Goal: Task Accomplishment & Management: Complete application form

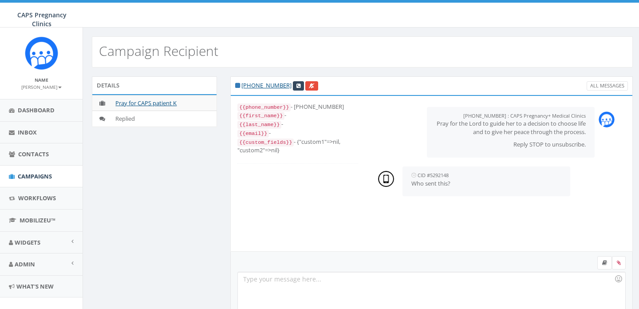
select select
click at [296, 285] on div at bounding box center [431, 311] width 387 height 78
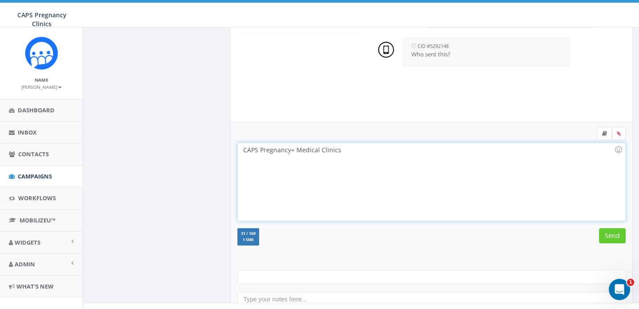
scroll to position [141, 0]
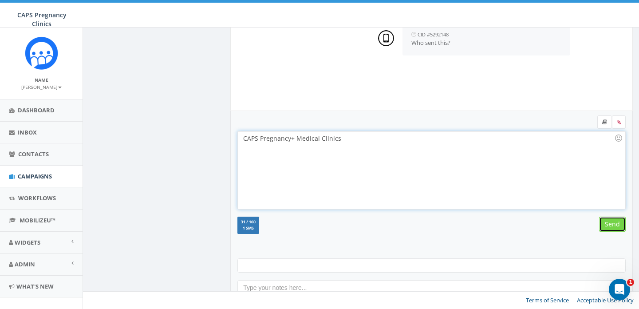
click at [610, 225] on input "Send" at bounding box center [612, 224] width 27 height 15
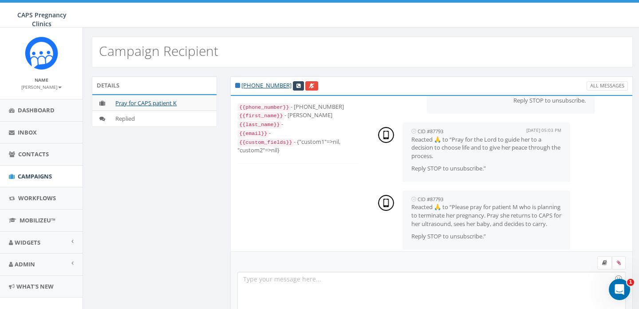
scroll to position [61, 0]
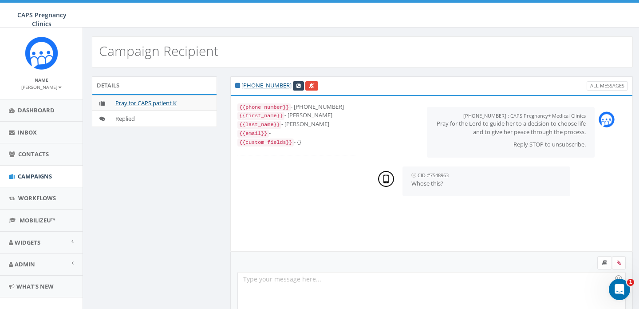
click at [315, 283] on div at bounding box center [431, 311] width 387 height 78
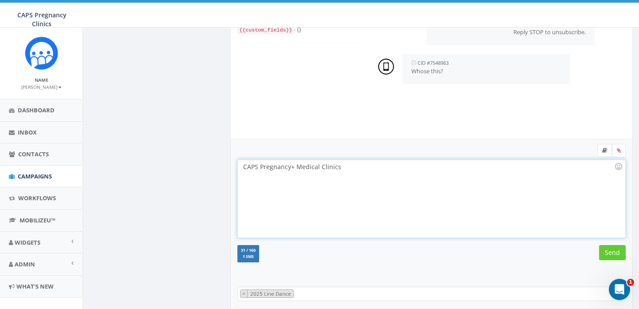
scroll to position [122, 0]
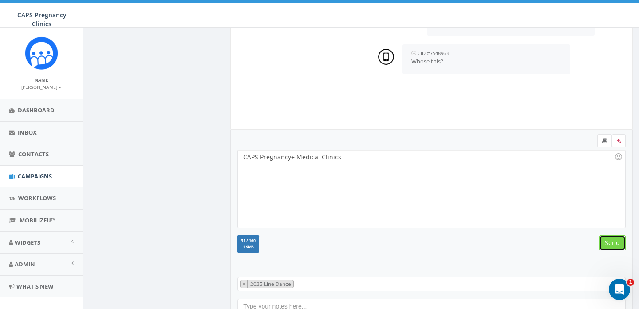
click at [610, 246] on input "Send" at bounding box center [612, 242] width 27 height 15
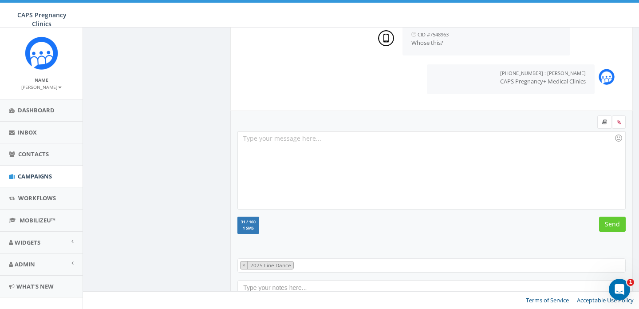
scroll to position [0, 0]
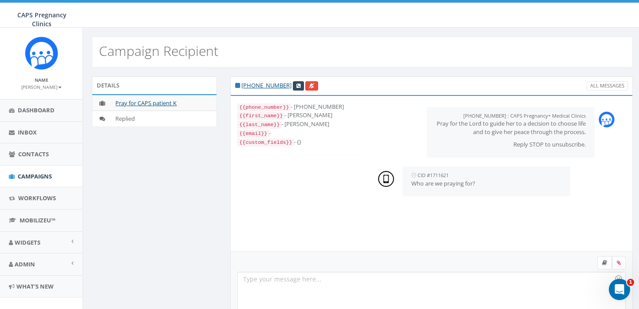
click at [297, 282] on div at bounding box center [431, 311] width 387 height 78
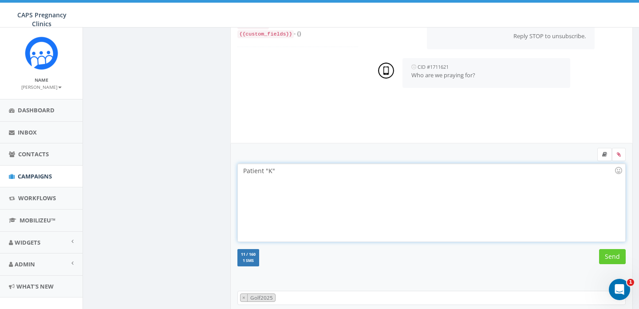
scroll to position [141, 0]
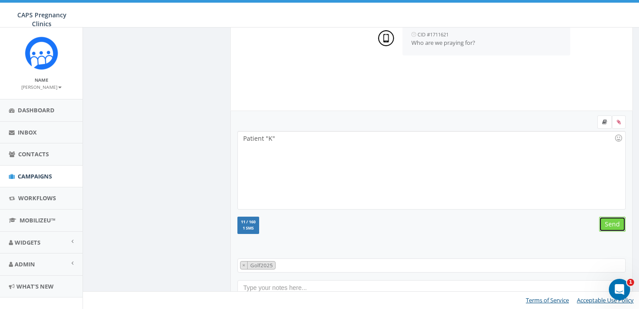
click at [612, 225] on input "Send" at bounding box center [612, 224] width 27 height 15
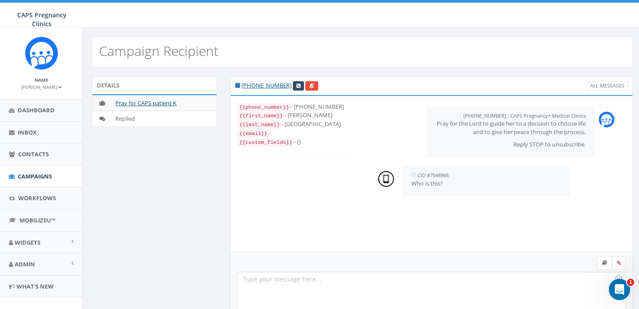
click at [283, 282] on div at bounding box center [431, 311] width 387 height 78
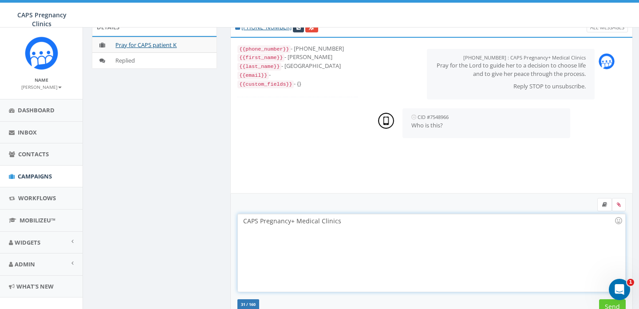
scroll to position [66, 0]
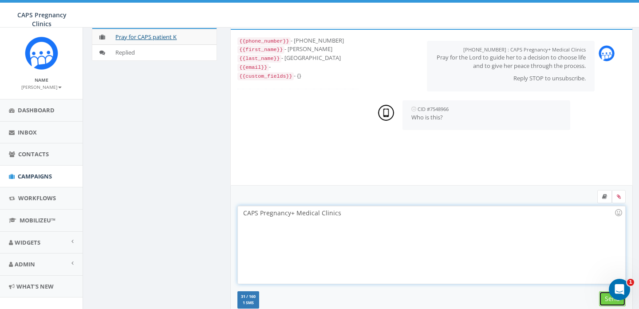
click at [604, 299] on input "Send" at bounding box center [612, 298] width 27 height 15
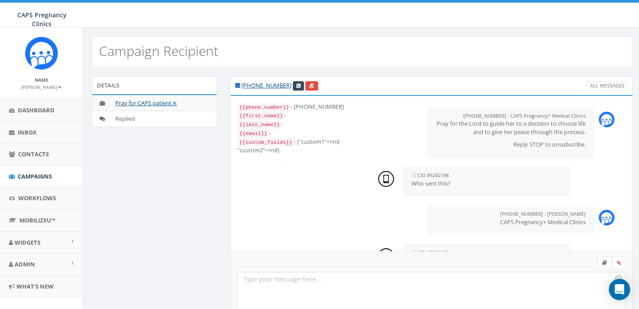
select select
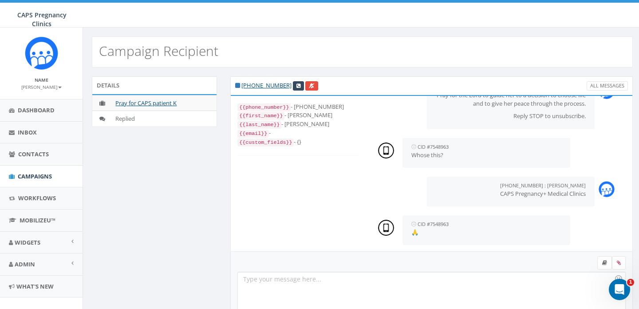
scroll to position [33, 0]
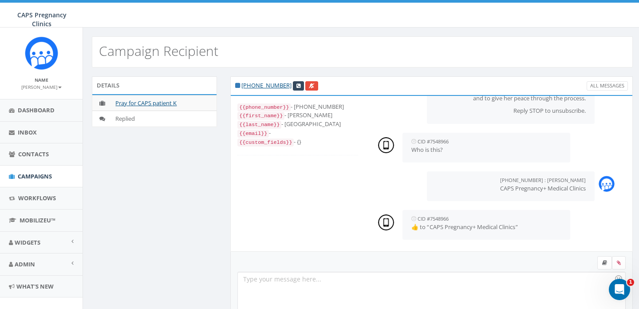
scroll to position [33, 0]
click at [157, 103] on link "Pray for CAPS patient K" at bounding box center [145, 103] width 61 height 8
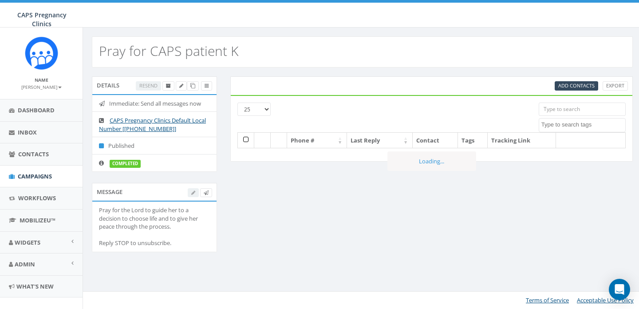
select select
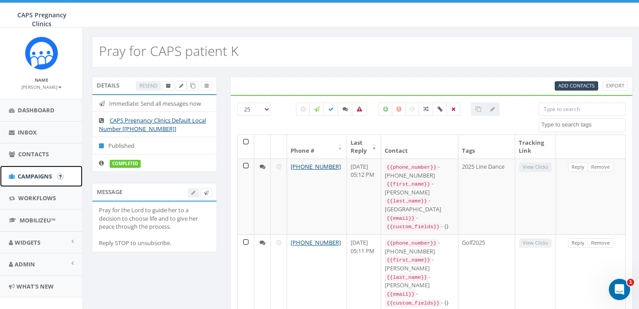
click at [33, 175] on span "Campaigns" at bounding box center [35, 176] width 34 height 8
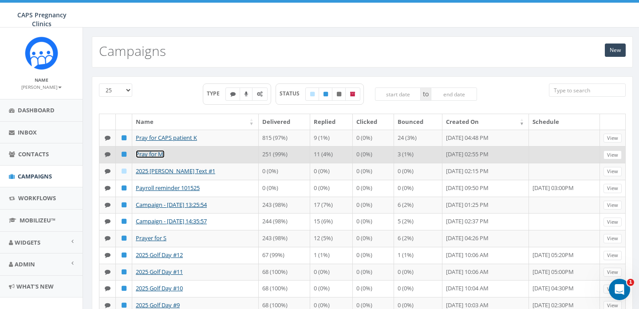
click at [149, 154] on link "Pray for M." at bounding box center [150, 154] width 29 height 8
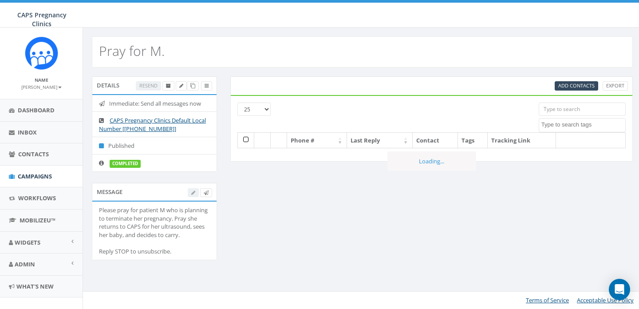
select select
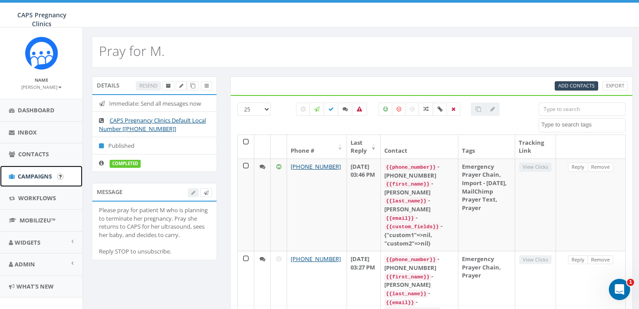
click at [39, 175] on span "Campaigns" at bounding box center [35, 176] width 34 height 8
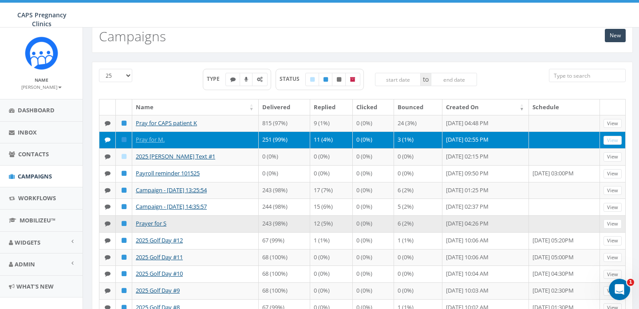
scroll to position [17, 0]
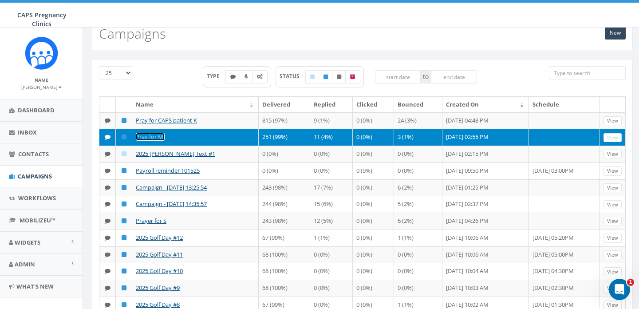
click at [154, 135] on link "Pray for M." at bounding box center [150, 137] width 29 height 8
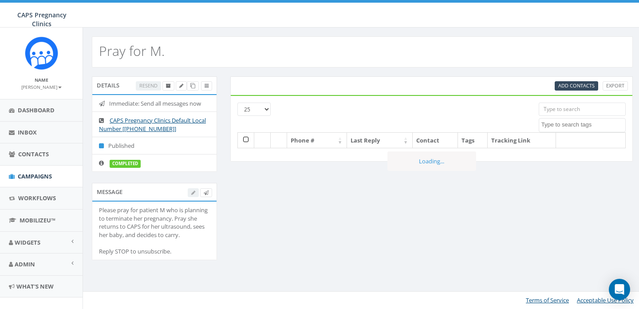
select select
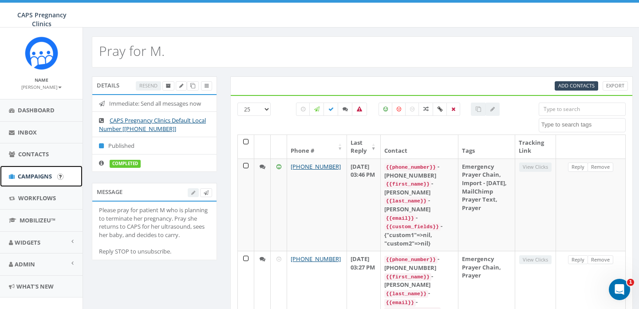
click at [34, 175] on span "Campaigns" at bounding box center [35, 176] width 34 height 8
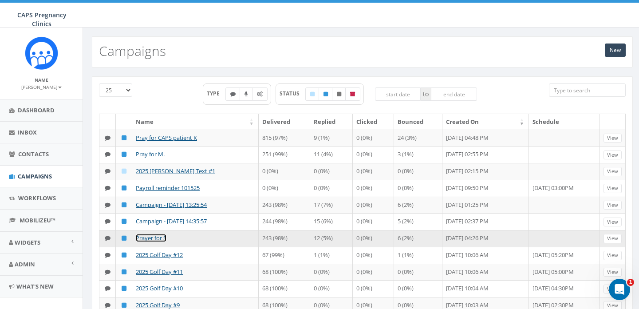
click at [154, 237] on link "Prayer for S" at bounding box center [151, 238] width 31 height 8
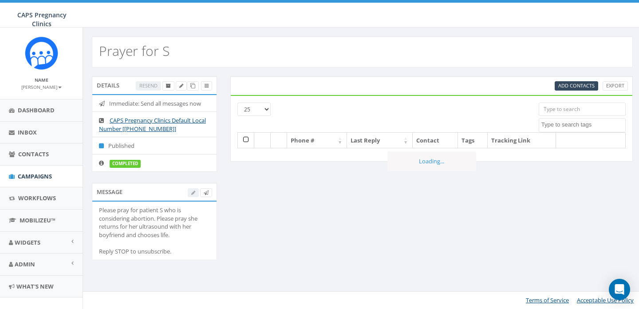
select select
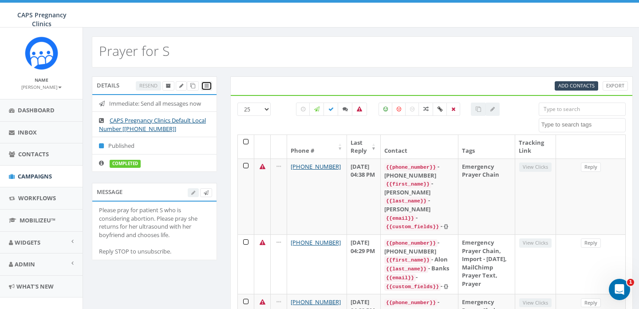
click at [206, 86] on icon at bounding box center [207, 85] width 4 height 5
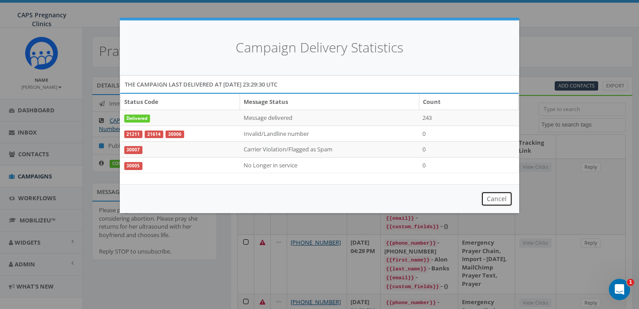
click at [498, 199] on button "Cancel" at bounding box center [497, 198] width 32 height 15
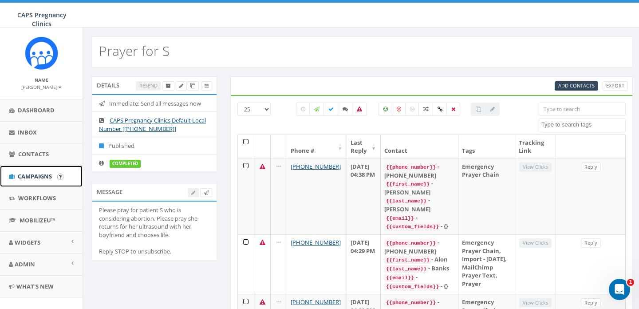
click at [36, 176] on span "Campaigns" at bounding box center [35, 176] width 34 height 8
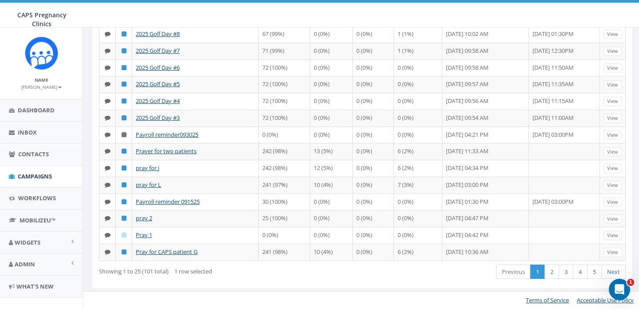
scroll to position [324, 0]
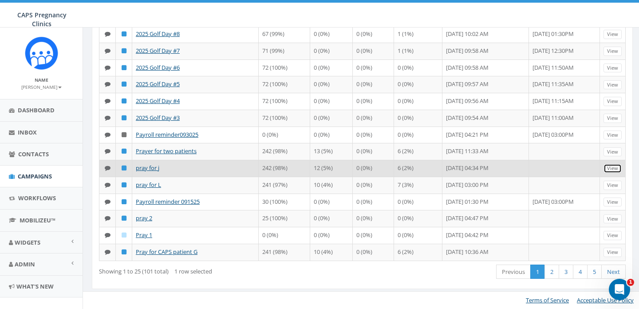
click at [613, 173] on link "View" at bounding box center [613, 168] width 18 height 9
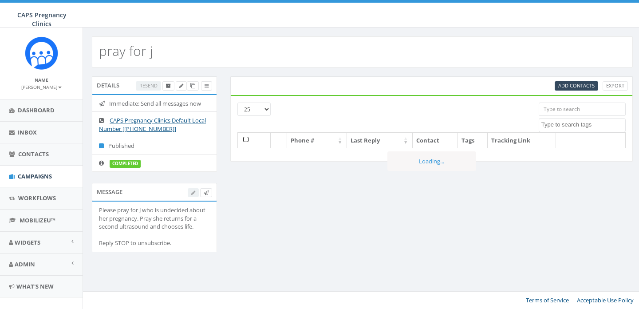
select select
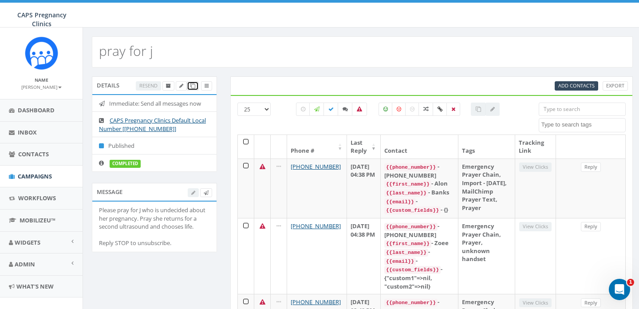
click at [192, 86] on icon at bounding box center [192, 85] width 5 height 5
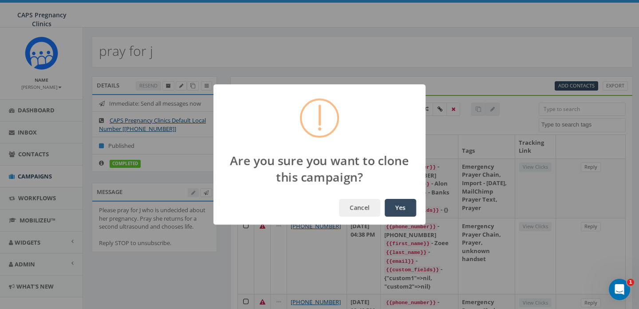
click at [402, 208] on button "Yes" at bounding box center [401, 208] width 32 height 18
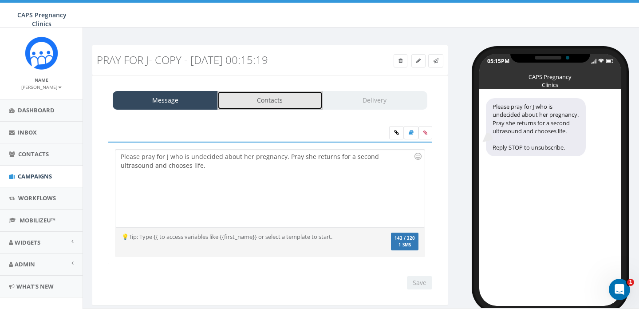
click at [270, 101] on link "Contacts" at bounding box center [269, 100] width 105 height 19
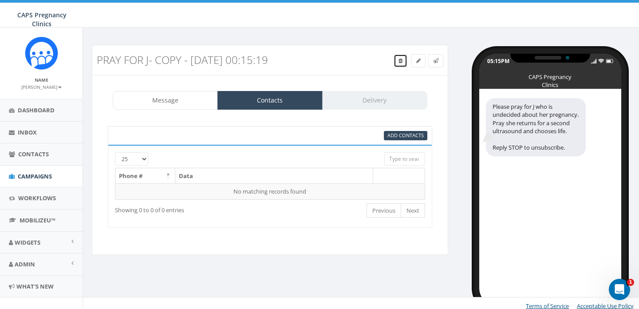
click at [399, 59] on icon at bounding box center [401, 60] width 4 height 5
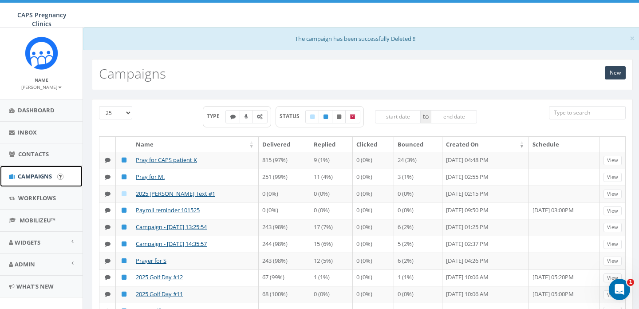
click at [32, 174] on span "Campaigns" at bounding box center [35, 176] width 34 height 8
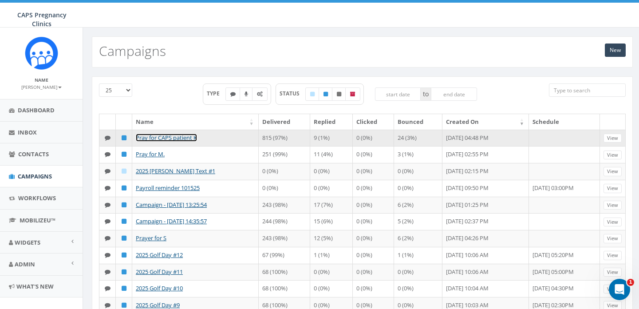
click at [190, 137] on link "Pray for CAPS patient K" at bounding box center [166, 138] width 61 height 8
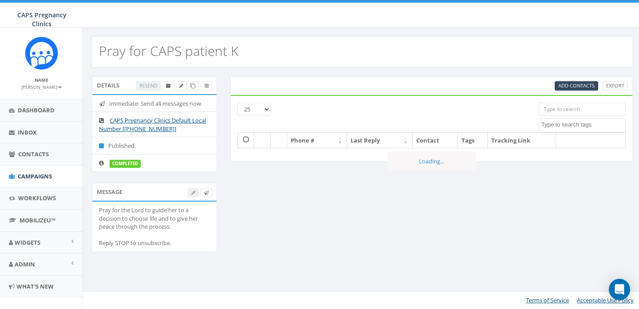
select select
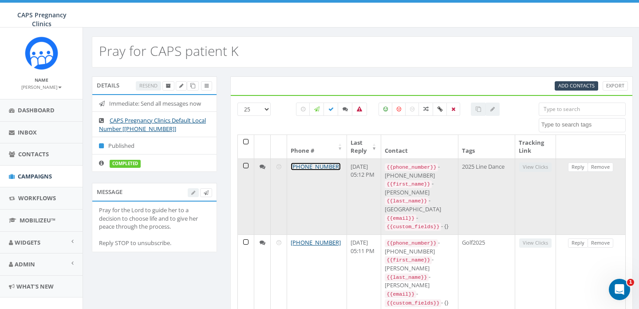
click at [313, 167] on link "[PHONE_NUMBER]" at bounding box center [316, 166] width 50 height 8
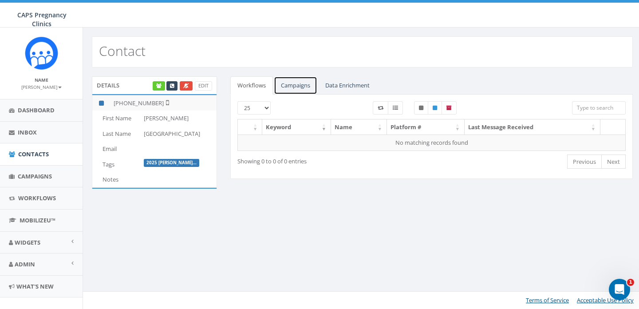
click at [300, 85] on link "Campaigns" at bounding box center [295, 85] width 43 height 18
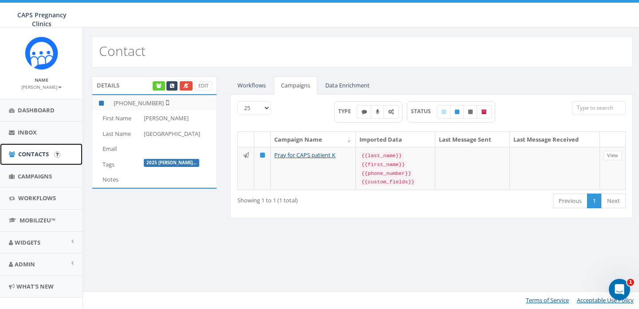
click at [32, 153] on span "Contacts" at bounding box center [33, 154] width 31 height 8
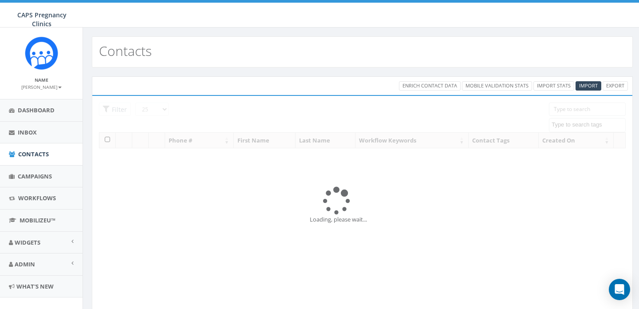
select select
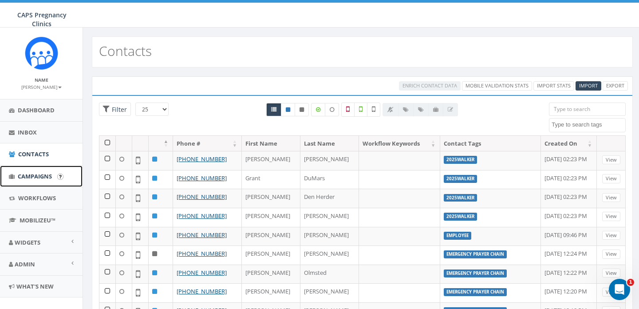
click at [34, 173] on span "Campaigns" at bounding box center [35, 176] width 34 height 8
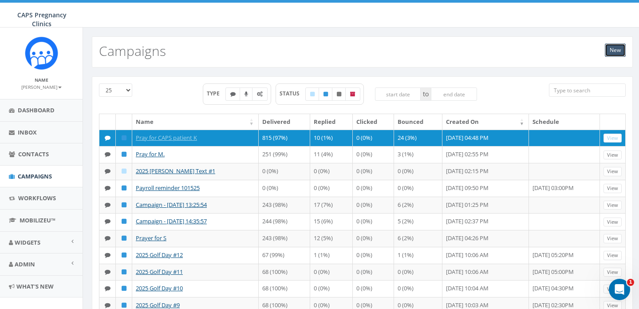
click at [616, 49] on link "New" at bounding box center [615, 49] width 21 height 13
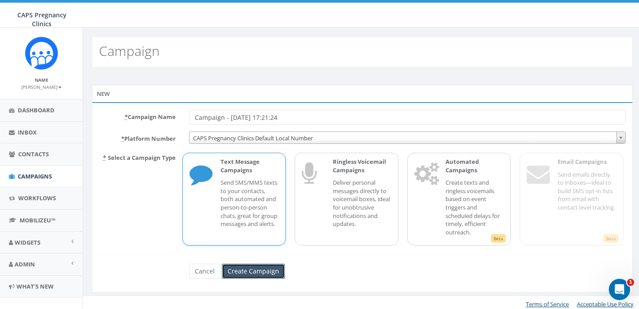
click at [249, 273] on input "Create Campaign" at bounding box center [253, 271] width 63 height 15
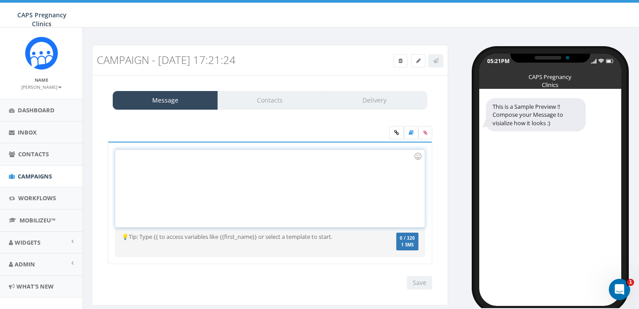
click at [250, 176] on div at bounding box center [269, 189] width 309 height 78
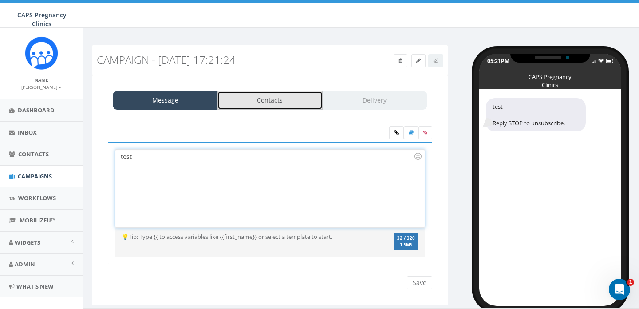
click at [273, 99] on link "Contacts" at bounding box center [269, 100] width 105 height 19
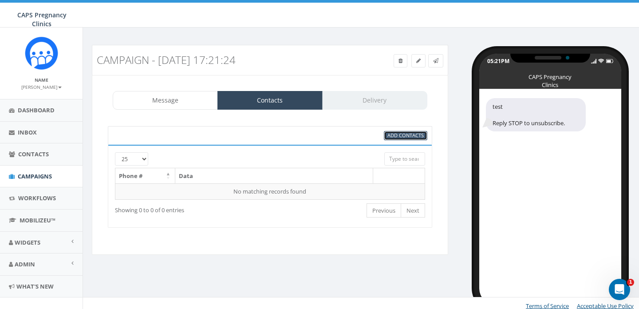
click at [408, 136] on span "Add Contacts" at bounding box center [405, 135] width 36 height 7
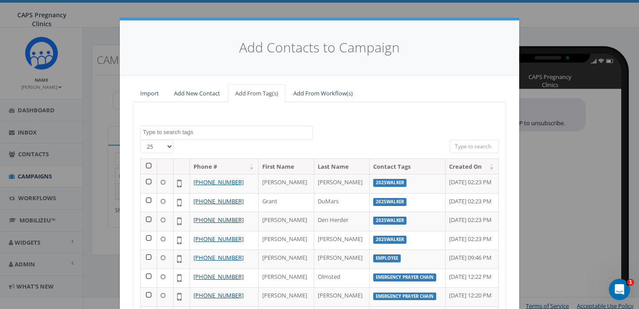
click at [241, 133] on textarea "Search" at bounding box center [228, 132] width 170 height 8
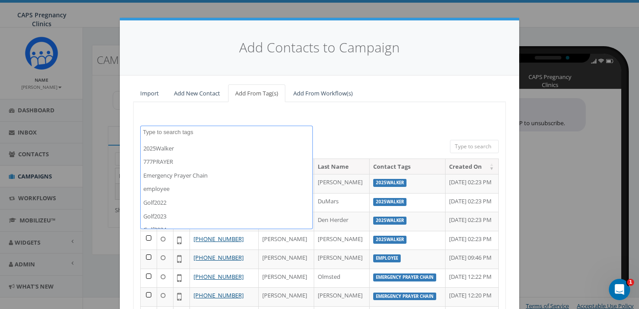
scroll to position [55, 0]
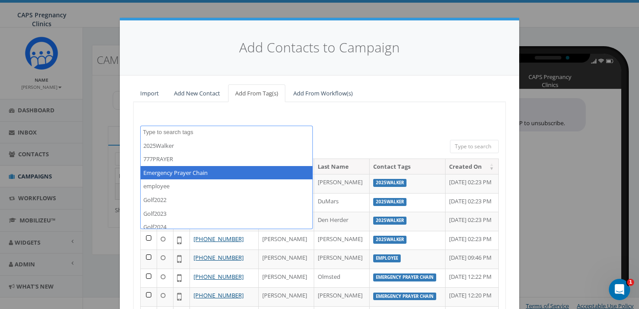
select select "Emergency Prayer Chain"
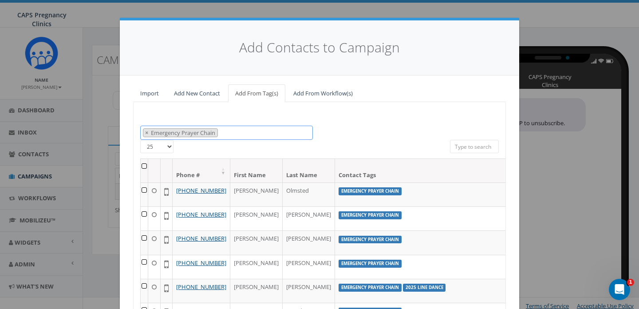
click at [240, 134] on span "× Emergency Prayer Chain" at bounding box center [226, 133] width 173 height 15
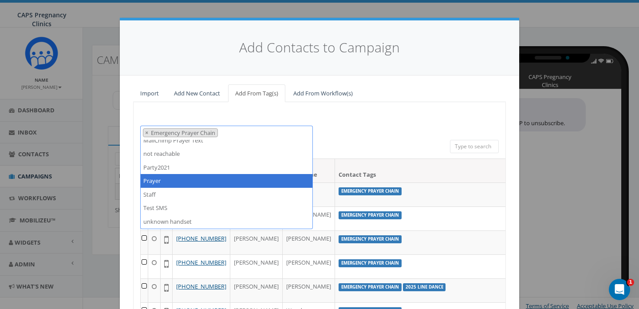
scroll to position [250, 0]
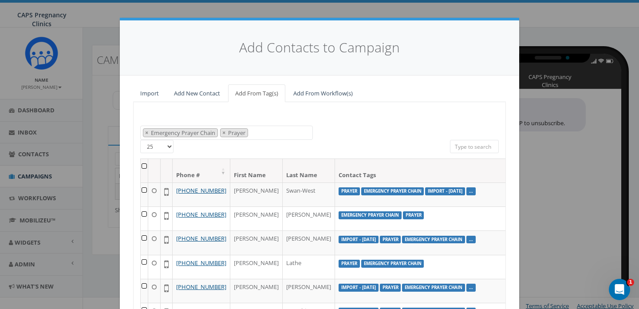
click at [143, 166] on th at bounding box center [145, 171] width 8 height 24
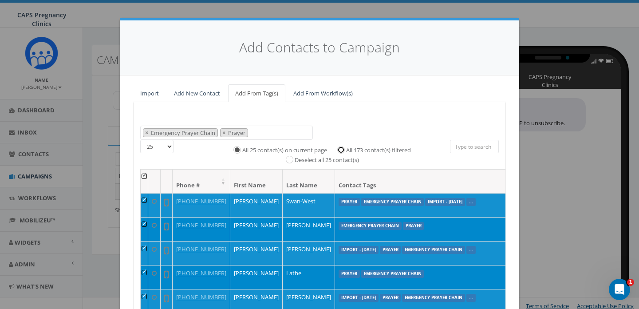
click at [341, 149] on input "All 173 contact(s) filtered" at bounding box center [343, 149] width 6 height 6
radio input "true"
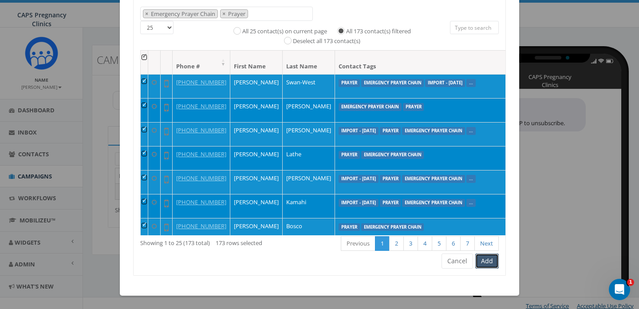
click at [486, 261] on button "Add" at bounding box center [487, 260] width 24 height 15
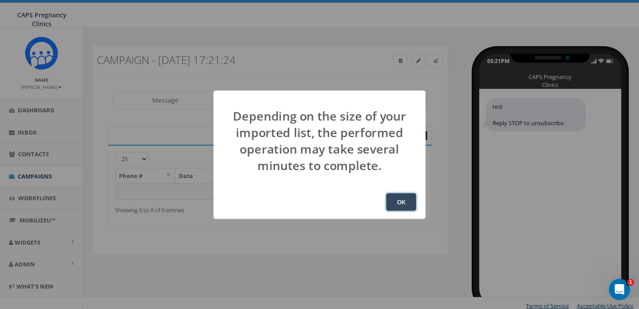
click at [399, 201] on button "OK" at bounding box center [401, 202] width 30 height 18
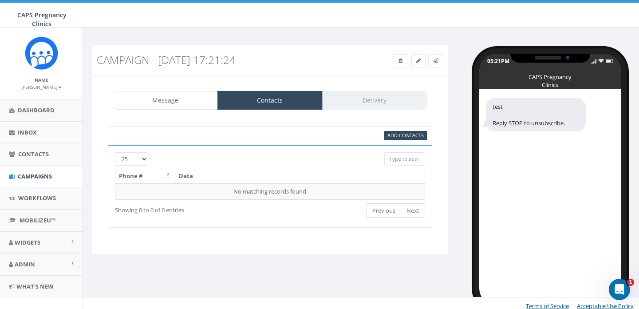
scroll to position [5, 0]
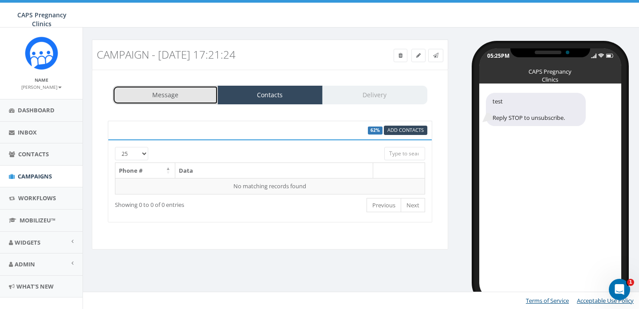
click at [174, 96] on link "Message" at bounding box center [165, 95] width 105 height 19
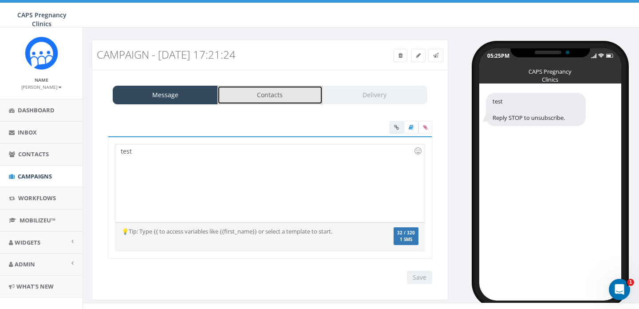
click at [273, 94] on link "Contacts" at bounding box center [269, 95] width 105 height 19
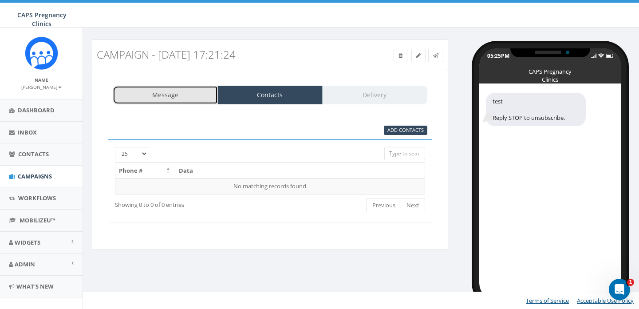
click at [165, 92] on link "Message" at bounding box center [165, 95] width 105 height 19
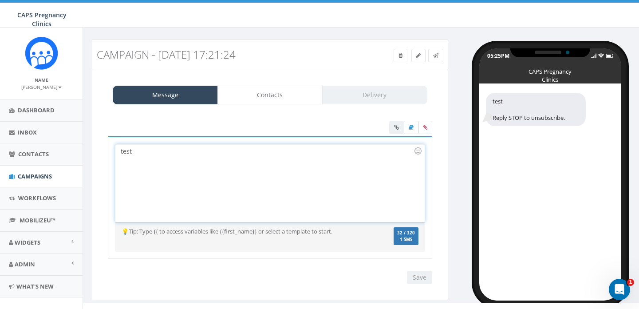
click at [167, 155] on div "test" at bounding box center [269, 183] width 309 height 78
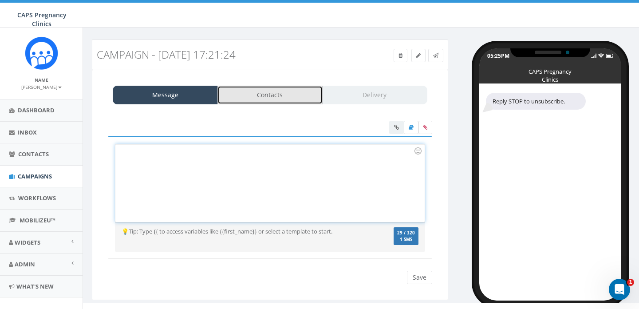
click at [280, 91] on link "Contacts" at bounding box center [269, 95] width 105 height 19
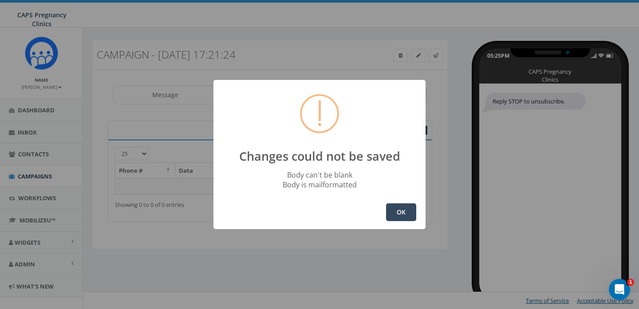
click at [399, 212] on button "OK" at bounding box center [401, 212] width 30 height 18
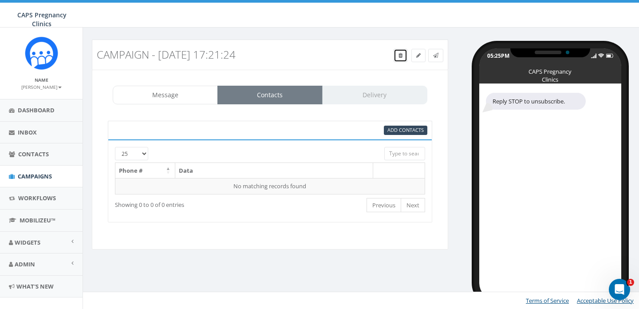
click at [399, 55] on icon at bounding box center [401, 55] width 4 height 5
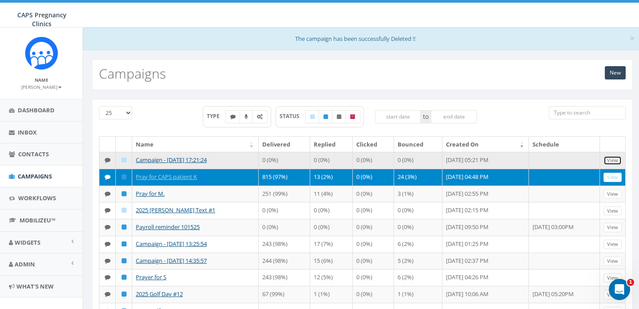
click at [612, 161] on link "View" at bounding box center [613, 160] width 18 height 9
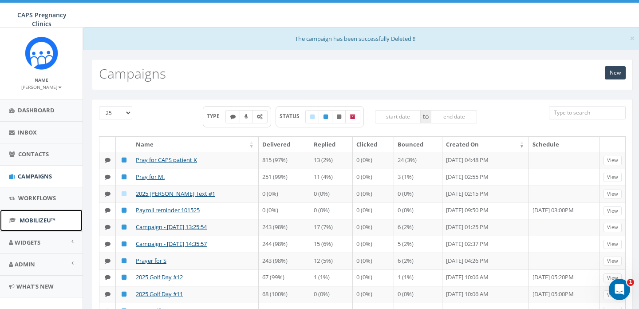
click at [37, 218] on span "MobilizeU™" at bounding box center [38, 220] width 36 height 8
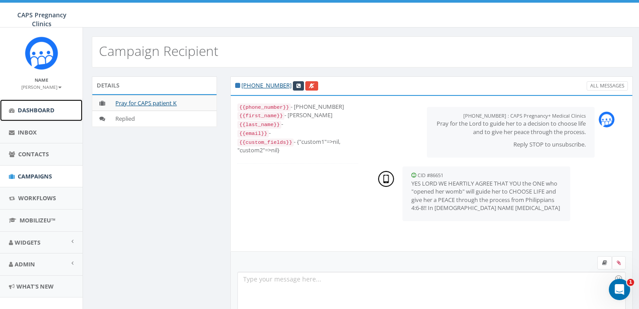
click at [39, 111] on span "Dashboard" at bounding box center [36, 110] width 37 height 8
